Goal: Information Seeking & Learning: Learn about a topic

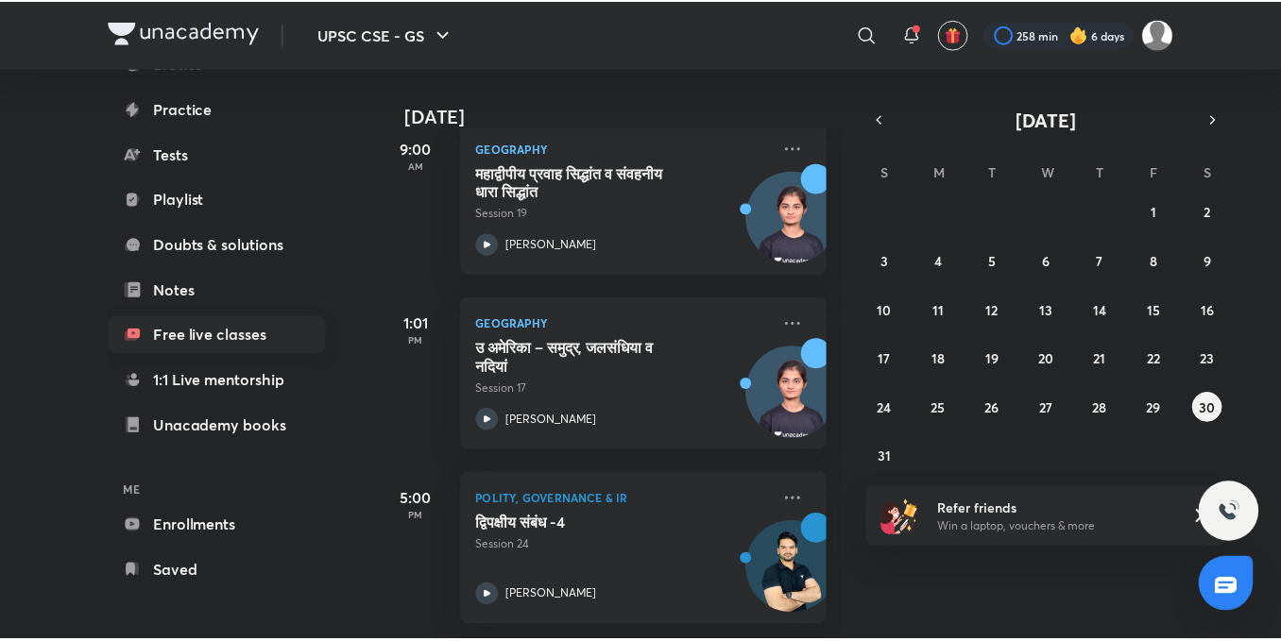
scroll to position [209, 0]
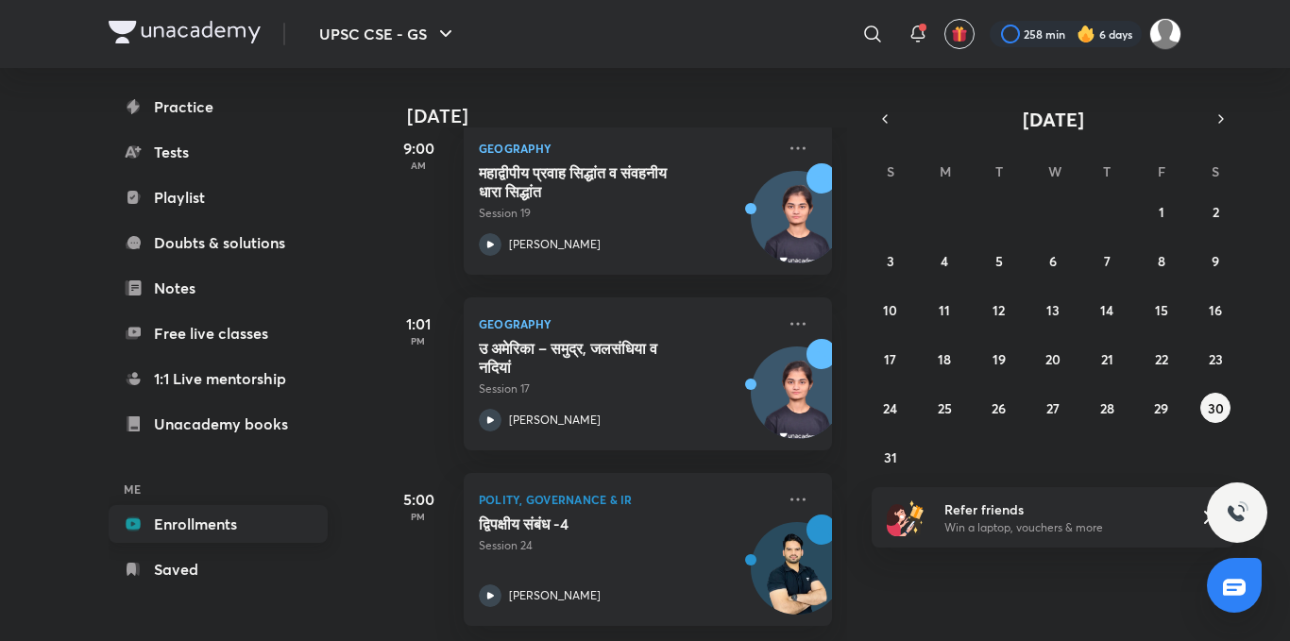
click at [238, 522] on link "Enrollments" at bounding box center [218, 524] width 219 height 38
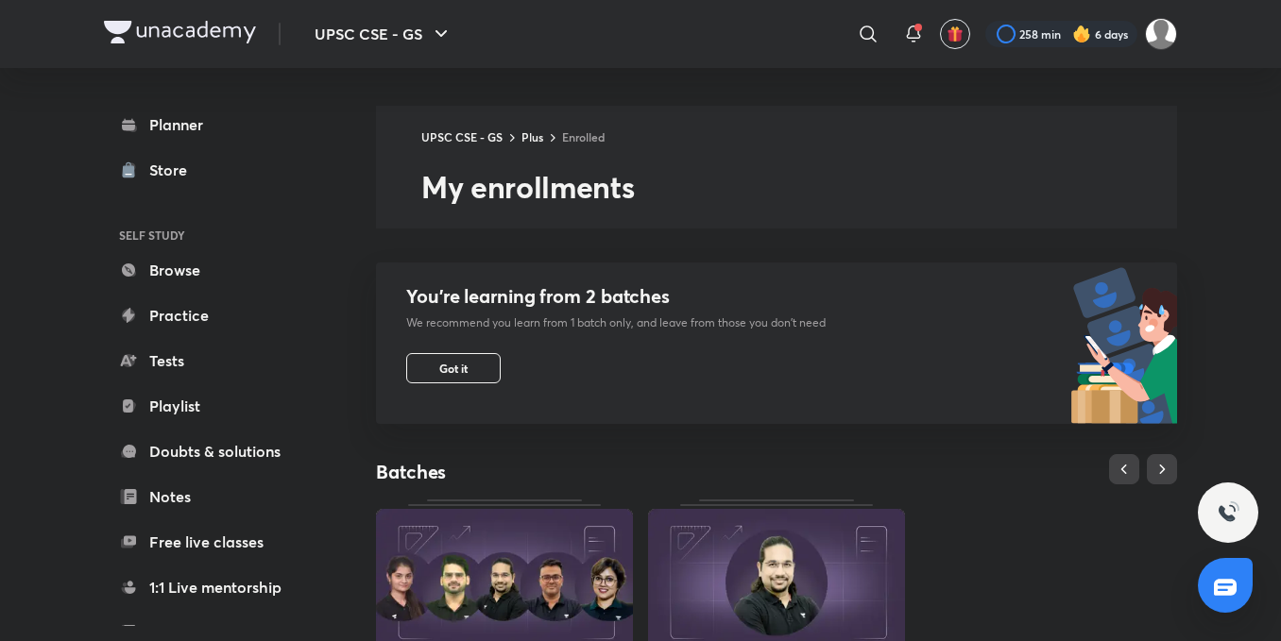
scroll to position [681, 0]
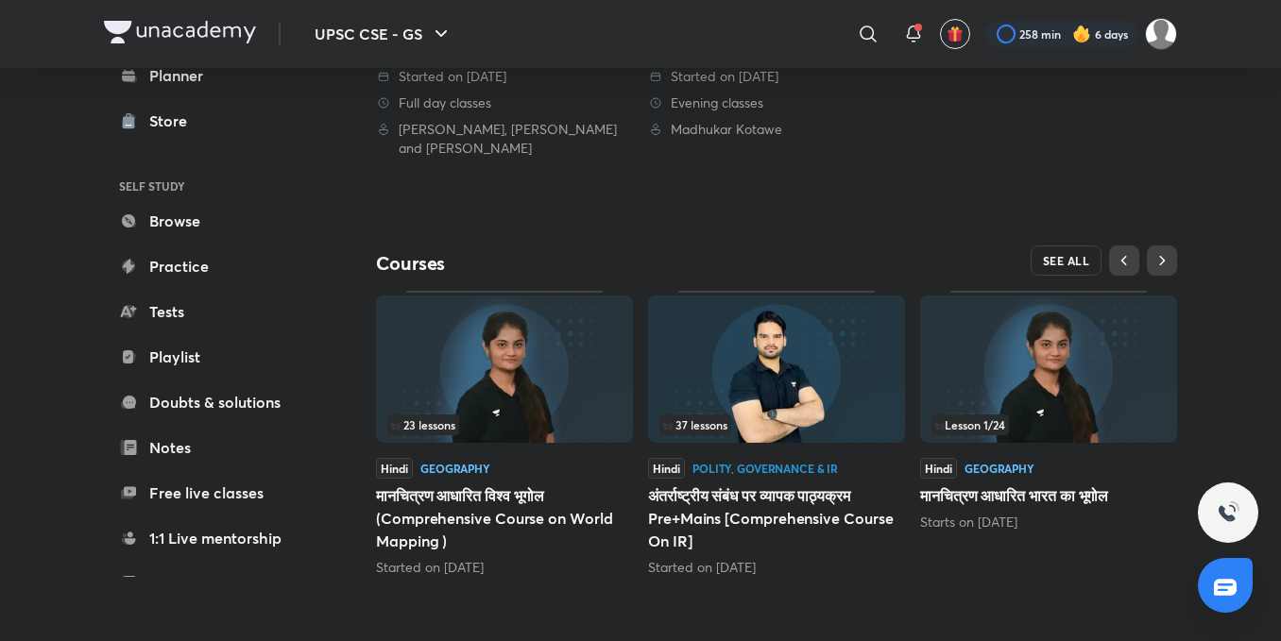
click at [1059, 260] on span "SEE ALL" at bounding box center [1066, 260] width 47 height 13
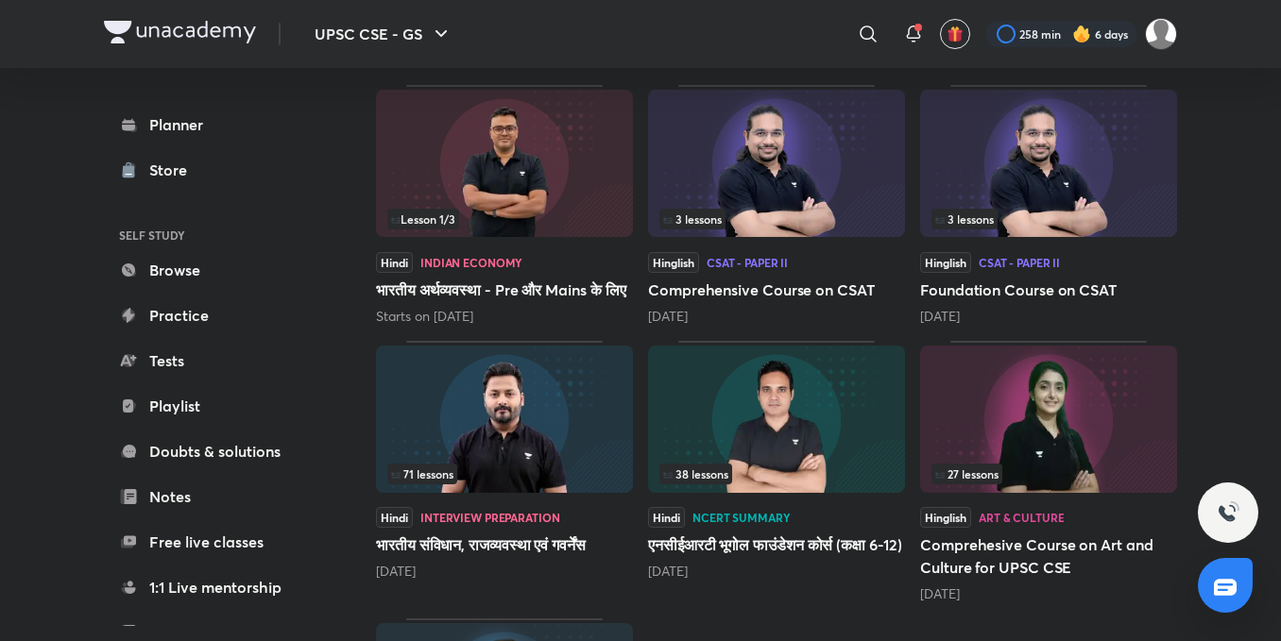
scroll to position [582, 0]
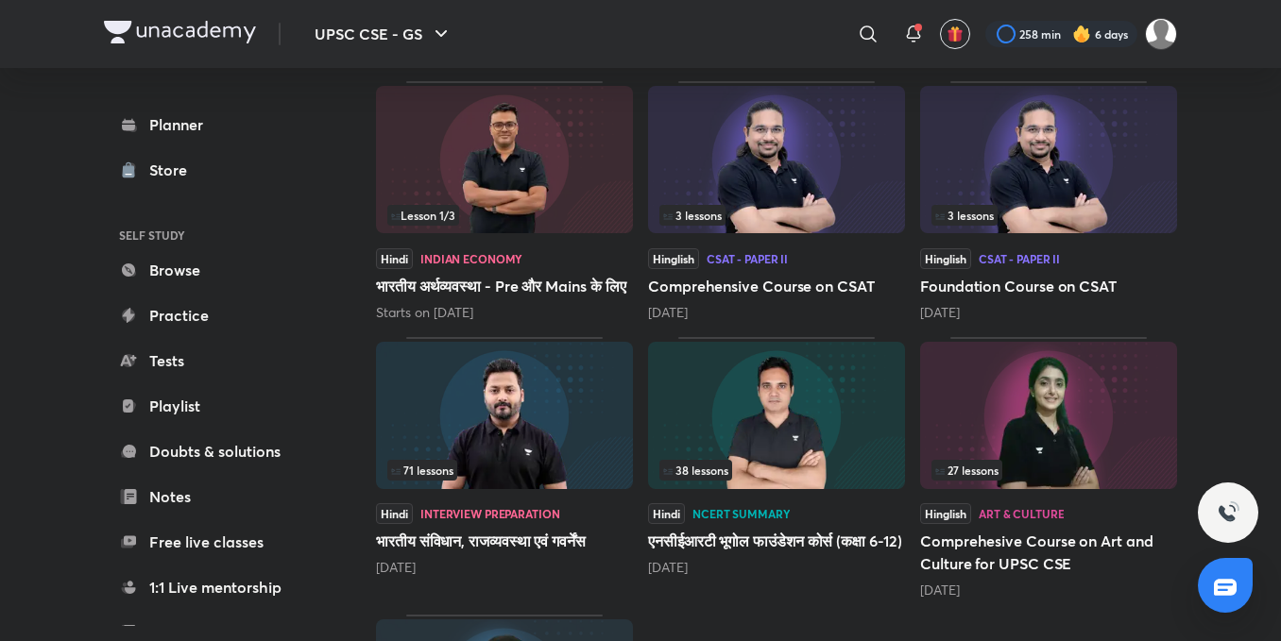
click at [996, 413] on img at bounding box center [1048, 415] width 257 height 147
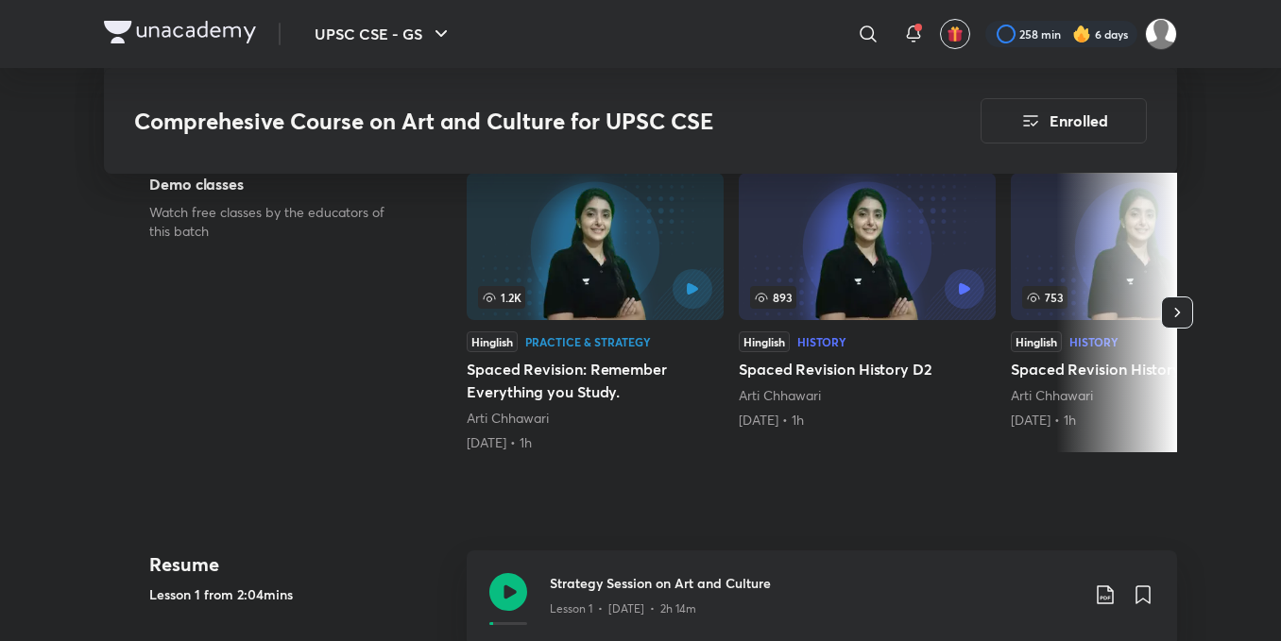
scroll to position [529, 0]
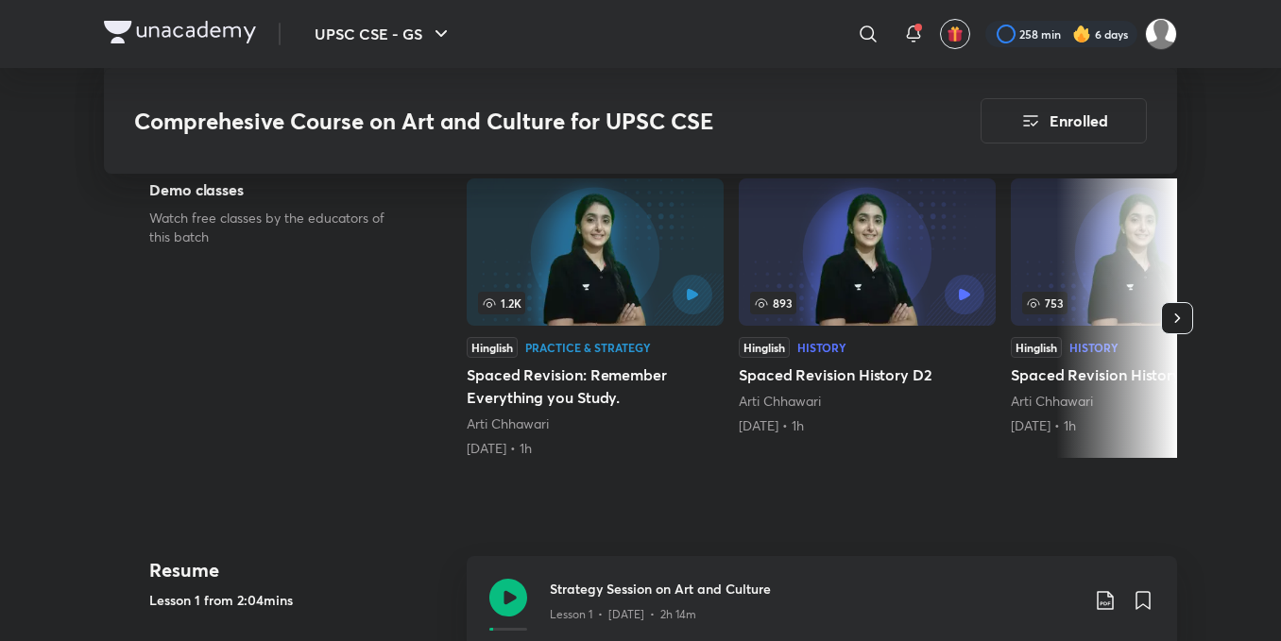
click at [1175, 315] on icon "button" at bounding box center [1177, 318] width 19 height 19
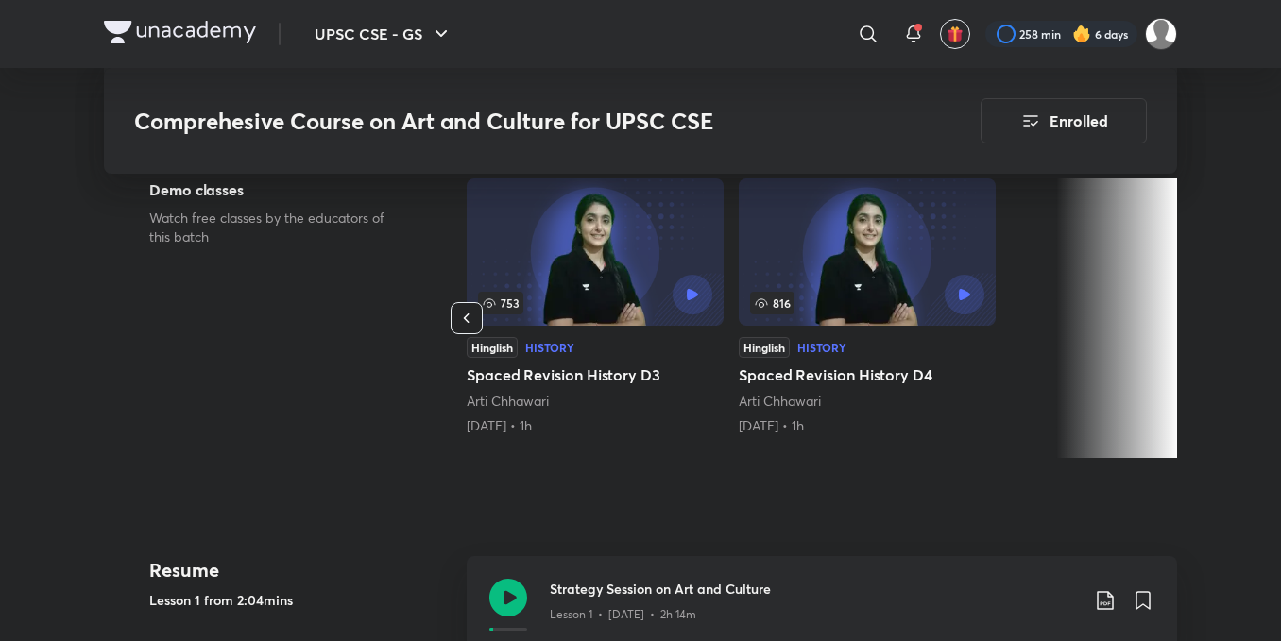
click at [460, 312] on icon "button" at bounding box center [466, 318] width 19 height 19
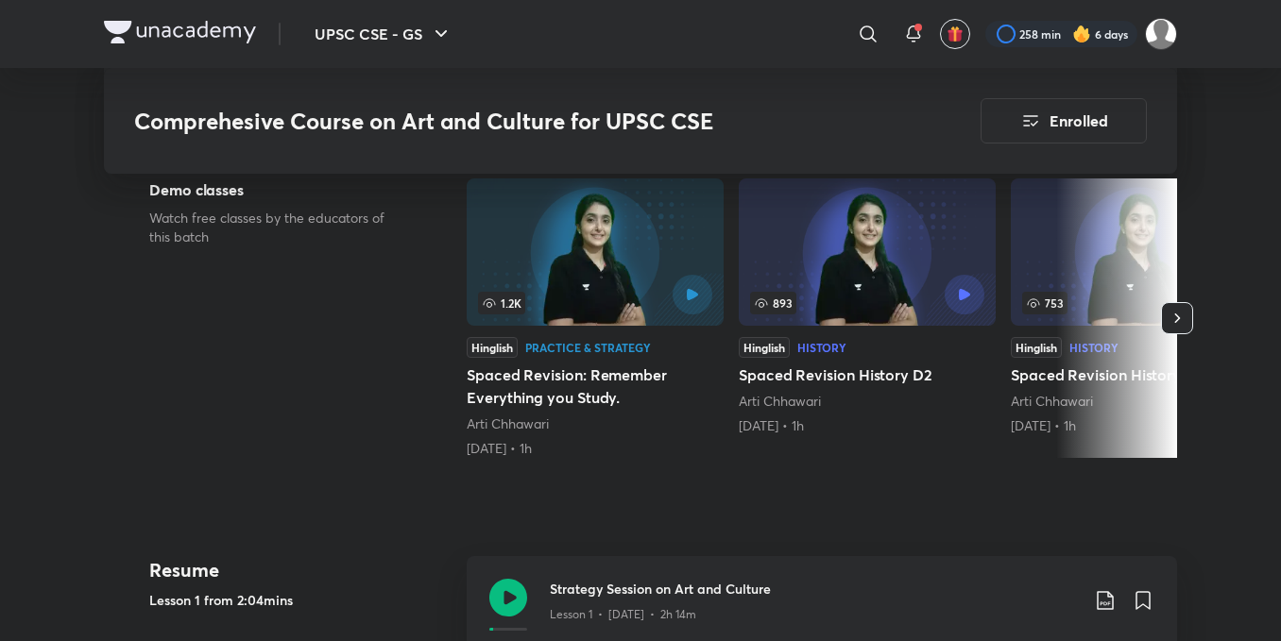
click at [460, 312] on div "Demo classes Watch free classes by the educators of this batch 1.2K Hinglish Pr…" at bounding box center [640, 322] width 1073 height 287
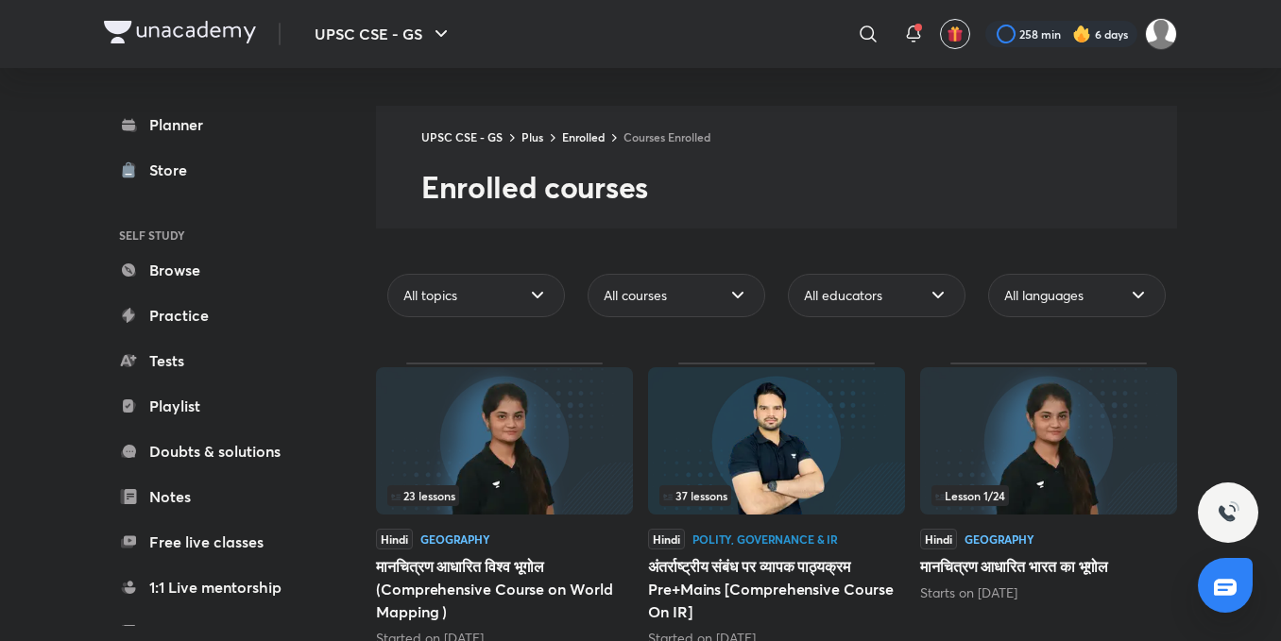
click at [786, 417] on img at bounding box center [776, 440] width 257 height 147
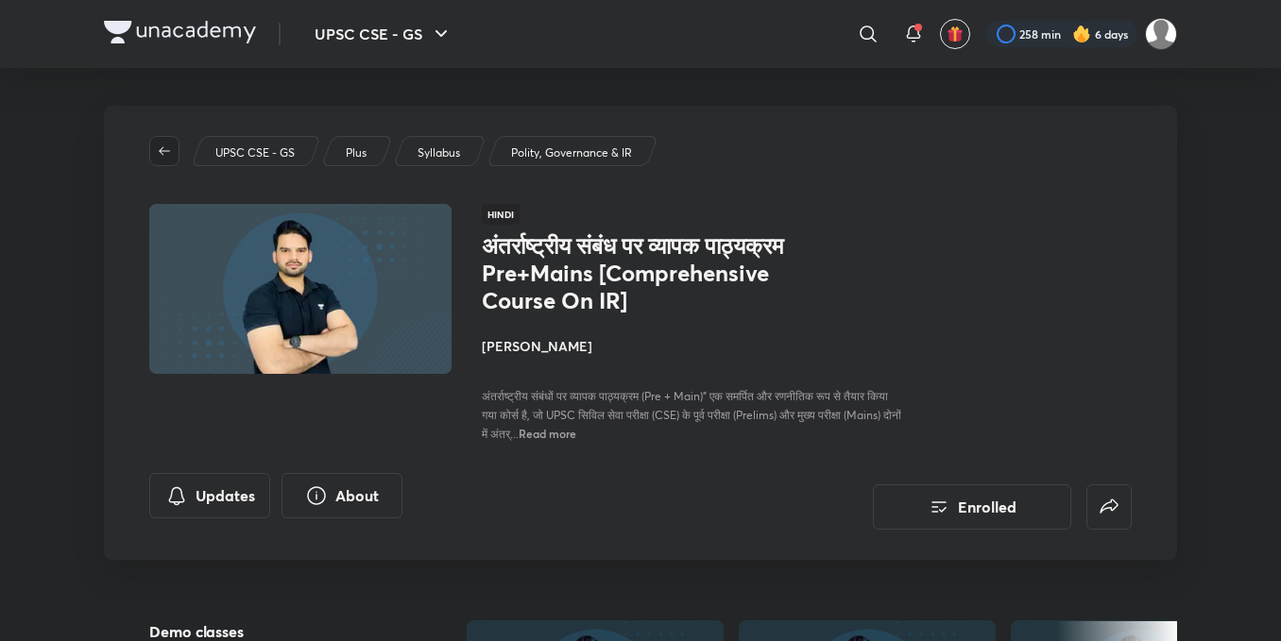
click at [154, 150] on span "button" at bounding box center [164, 151] width 28 height 15
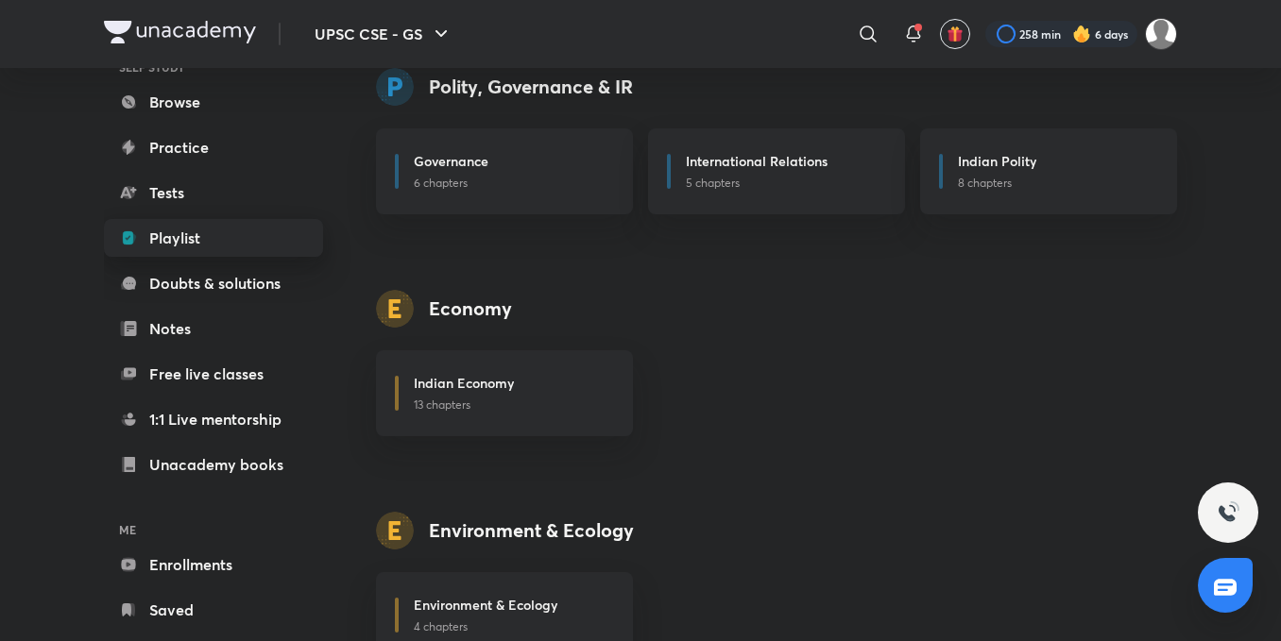
scroll to position [209, 0]
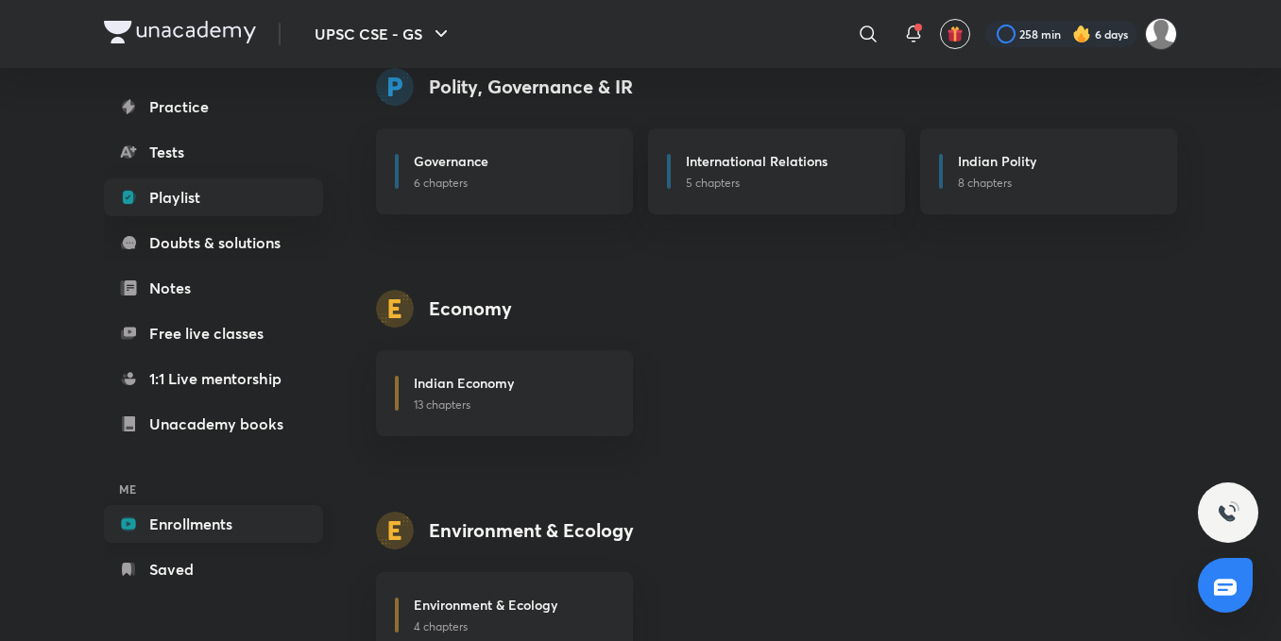
click at [200, 516] on link "Enrollments" at bounding box center [213, 524] width 219 height 38
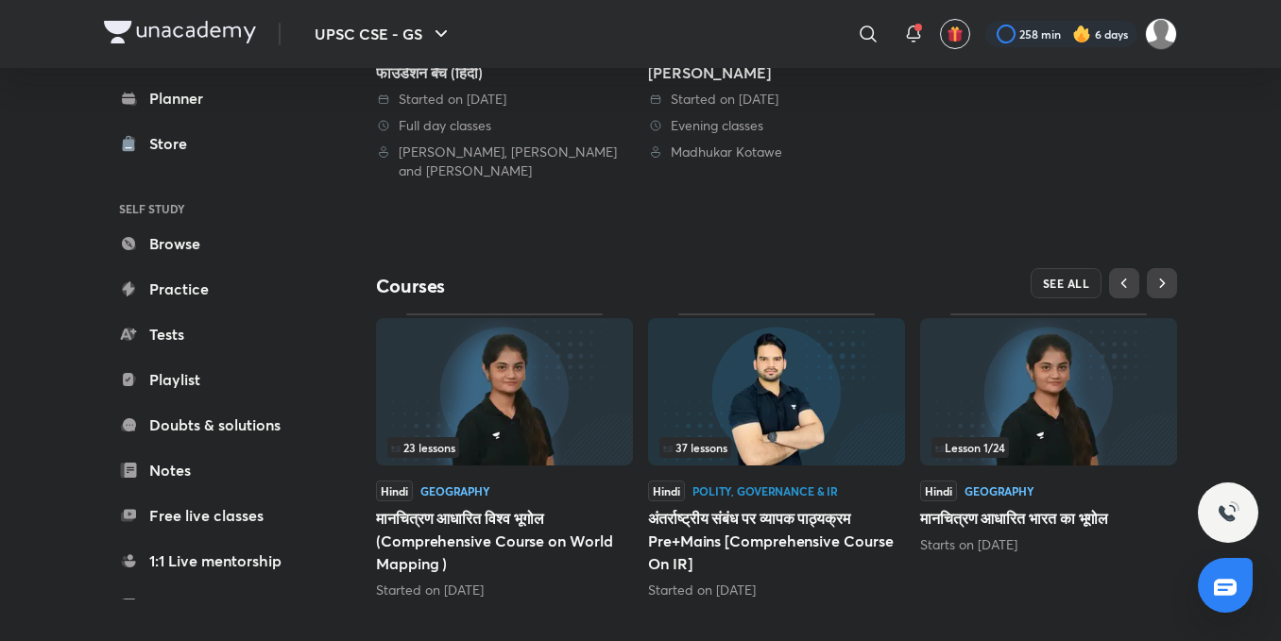
scroll to position [681, 0]
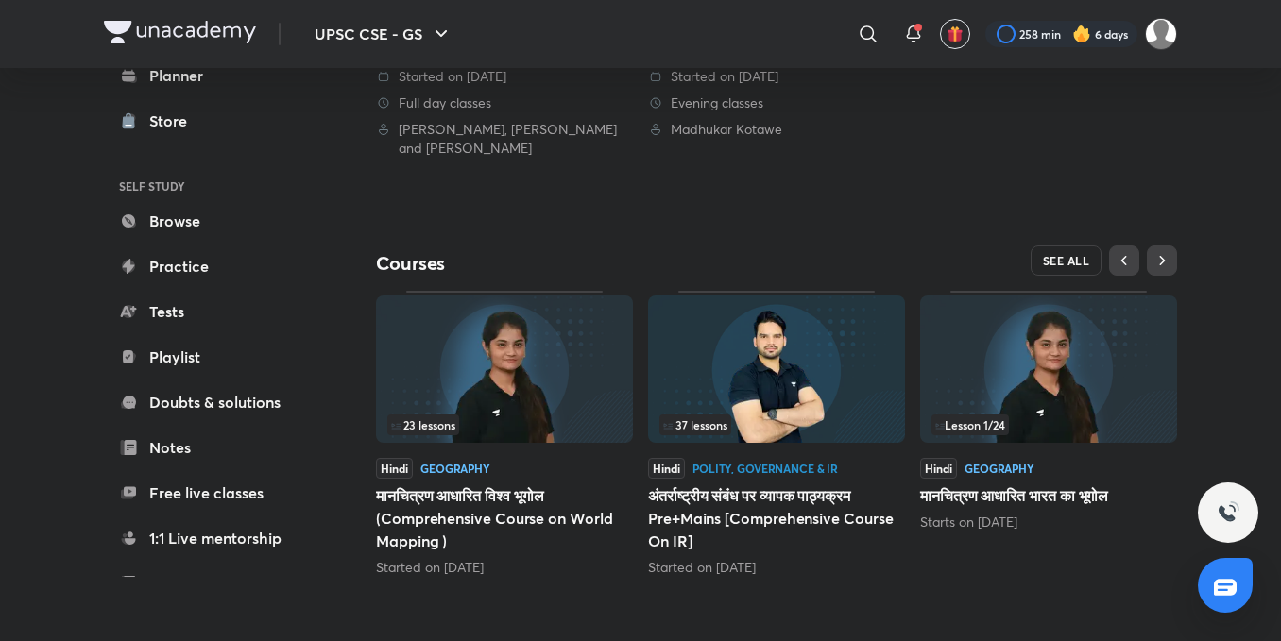
click at [1056, 266] on span "SEE ALL" at bounding box center [1066, 260] width 47 height 13
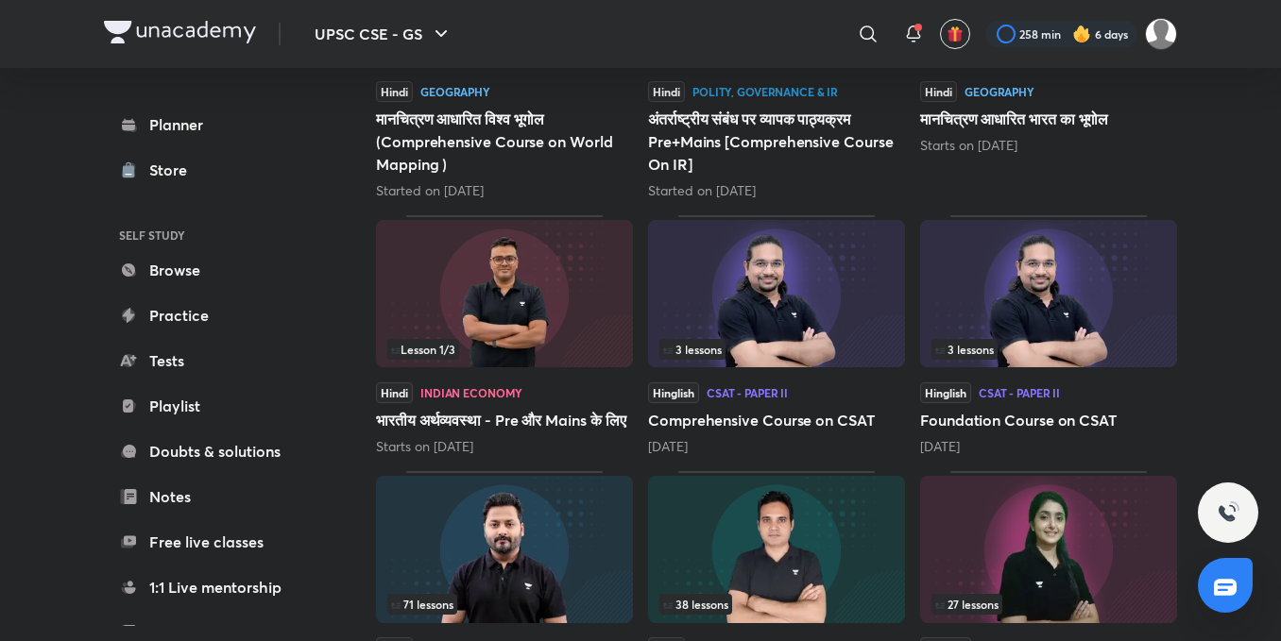
scroll to position [876, 0]
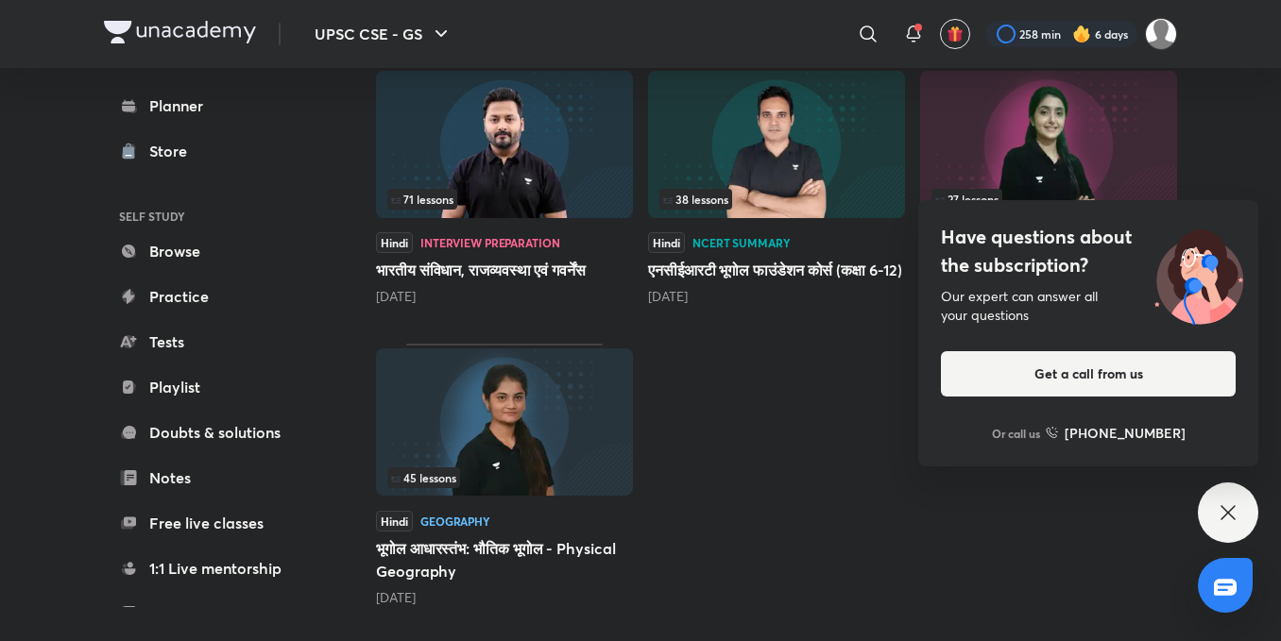
click at [1205, 500] on div "Have questions about the subscription? Our expert can answer all your questions…" at bounding box center [1228, 513] width 60 height 60
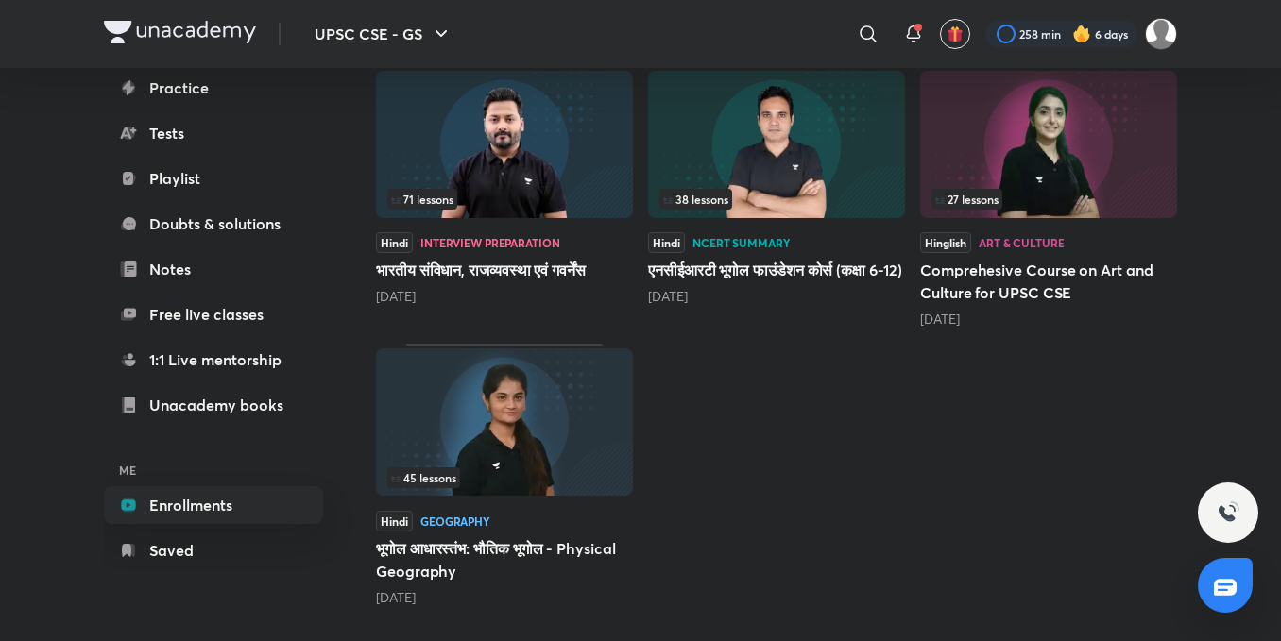
scroll to position [868, 0]
click at [548, 464] on img at bounding box center [504, 422] width 257 height 147
